Goal: Download file/media

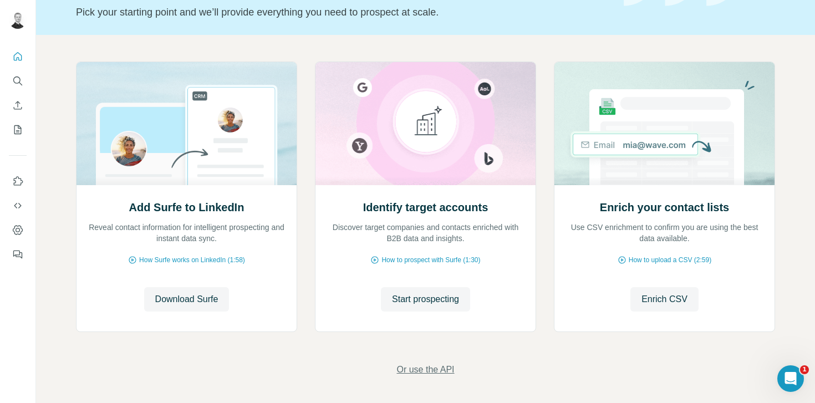
click at [415, 371] on span "Or use the API" at bounding box center [426, 369] width 58 height 13
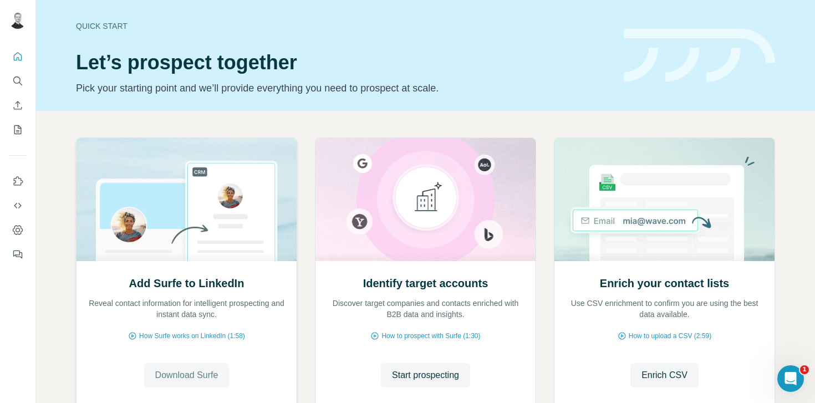
click at [204, 374] on span "Download Surfe" at bounding box center [186, 375] width 63 height 13
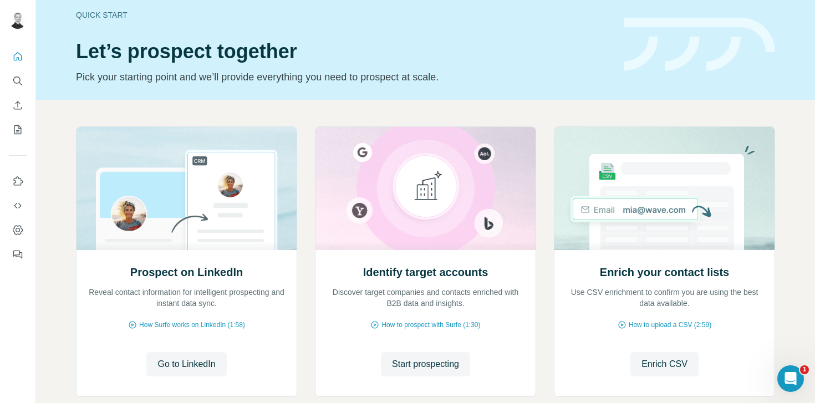
scroll to position [11, 0]
